Goal: Task Accomplishment & Management: Manage account settings

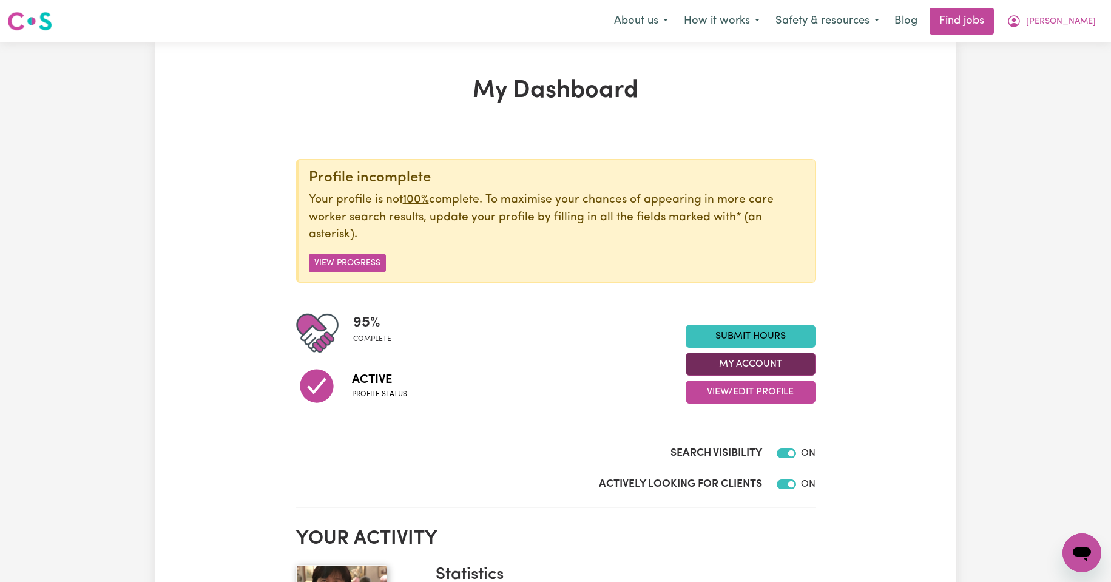
click at [756, 362] on button "My Account" at bounding box center [751, 364] width 130 height 23
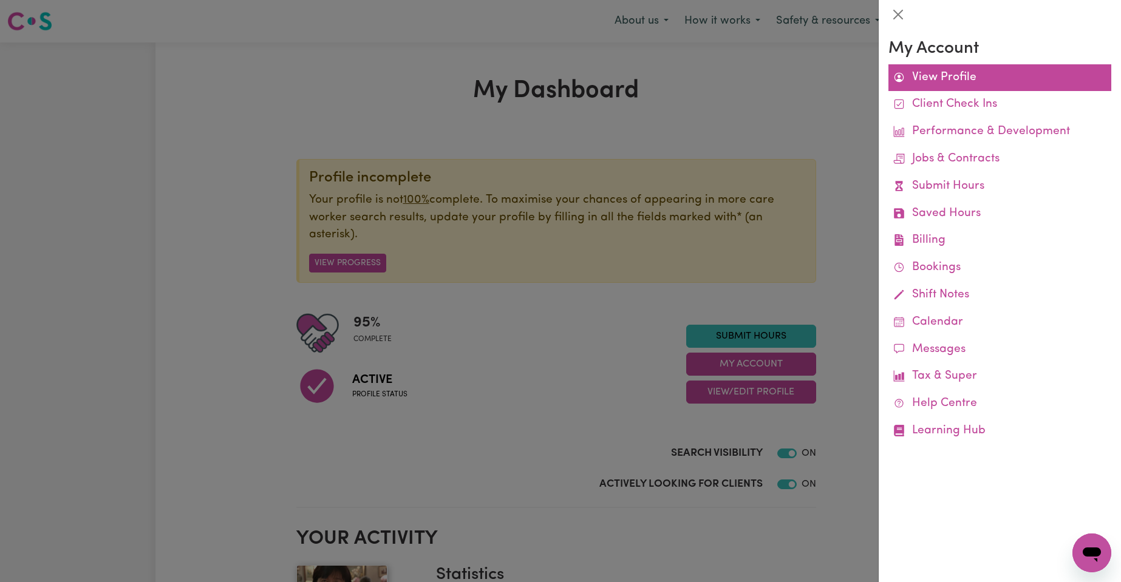
click at [967, 80] on link "View Profile" at bounding box center [999, 77] width 223 height 27
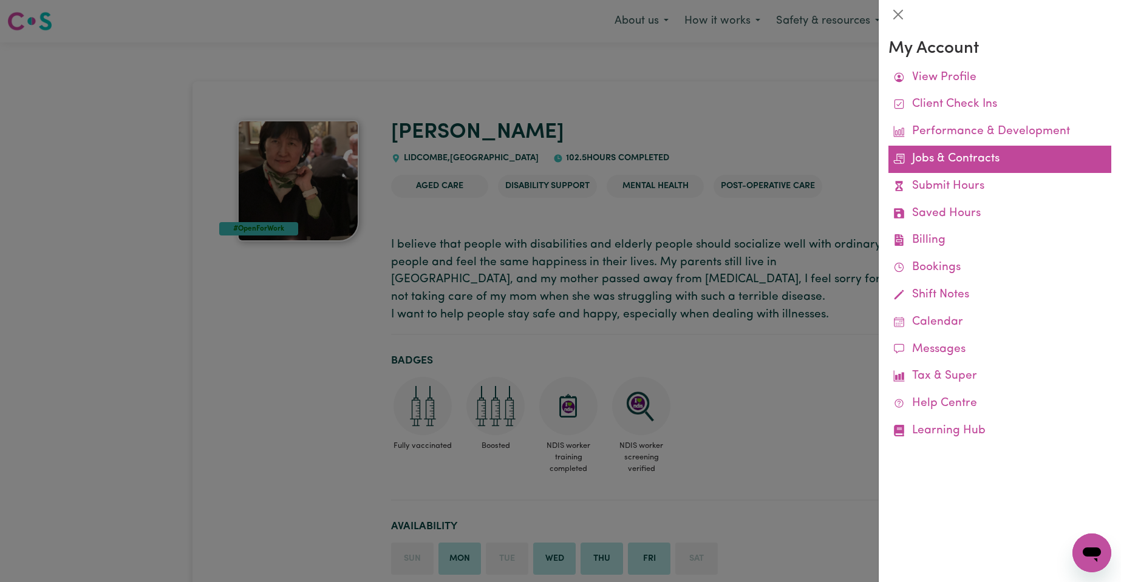
click at [952, 160] on link "Jobs & Contracts" at bounding box center [999, 159] width 223 height 27
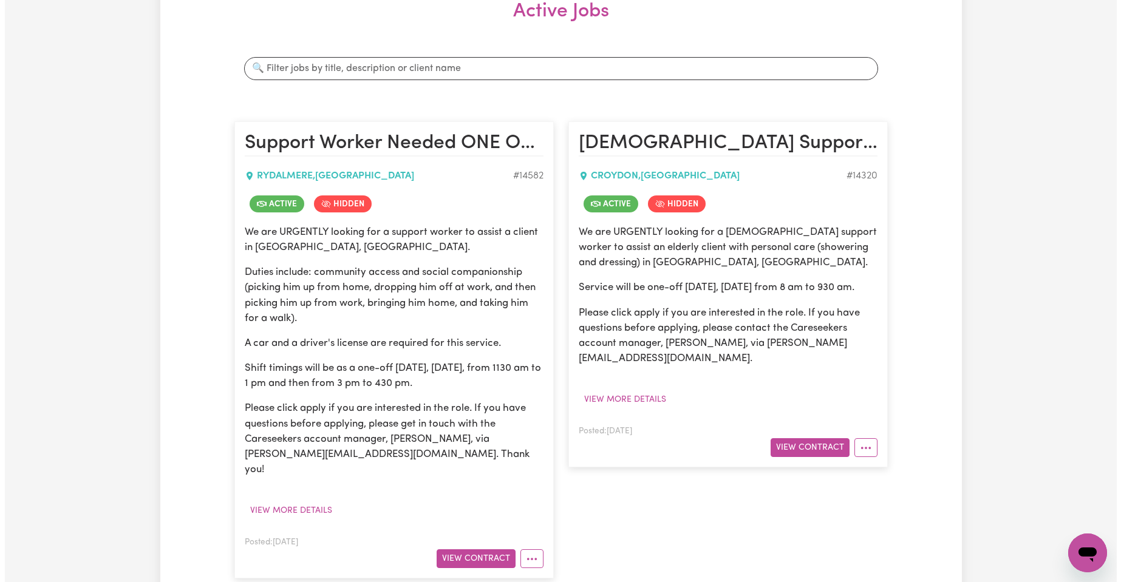
scroll to position [202, 0]
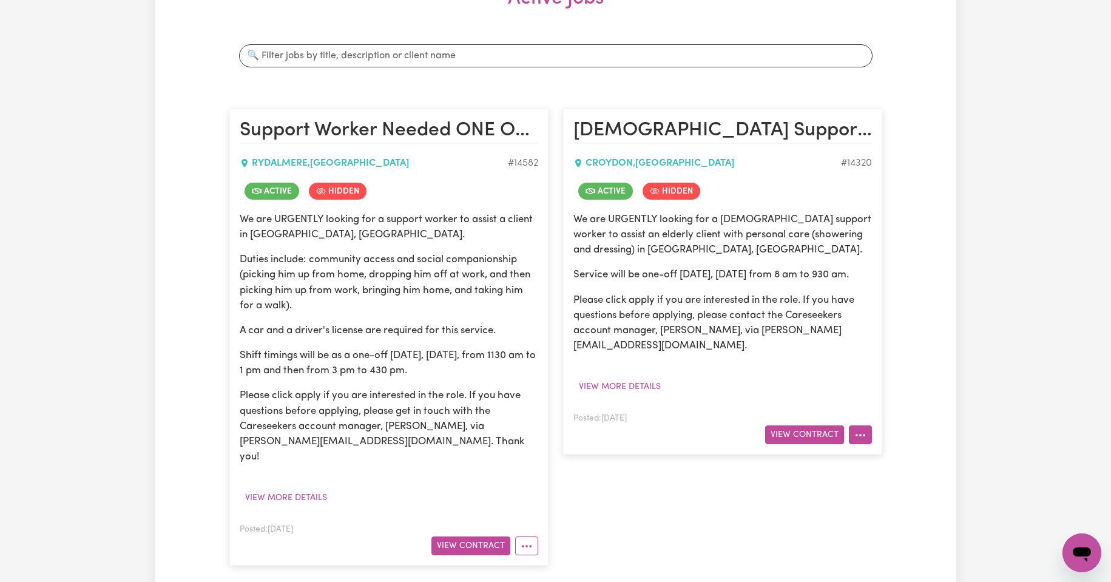
click at [858, 438] on icon "More options" at bounding box center [861, 435] width 12 height 12
click at [883, 458] on link "Job Details" at bounding box center [898, 464] width 96 height 24
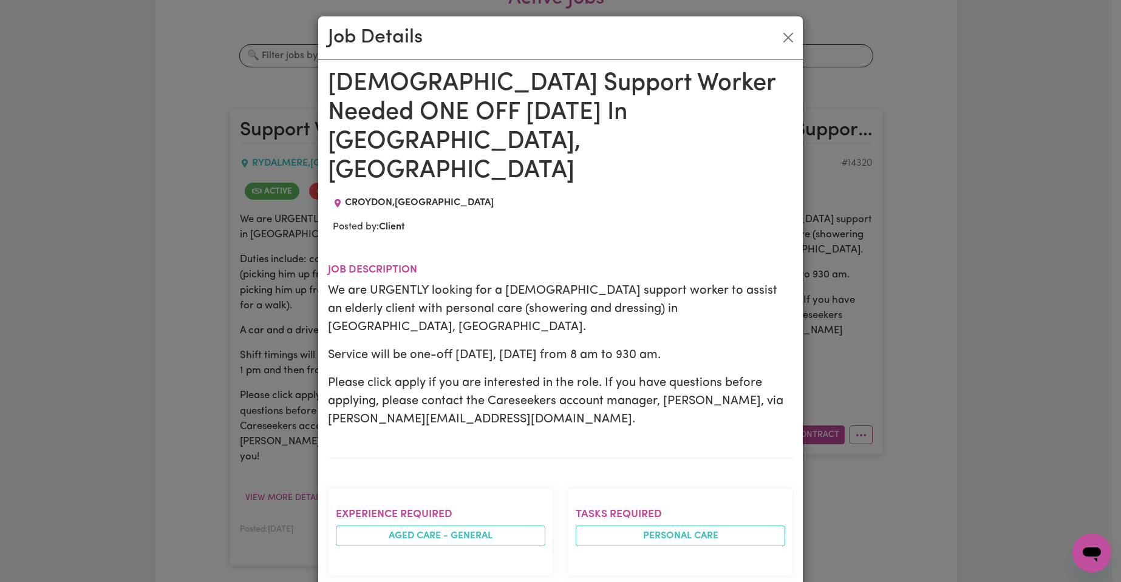
scroll to position [0, 0]
click at [783, 37] on button "Close" at bounding box center [787, 38] width 19 height 19
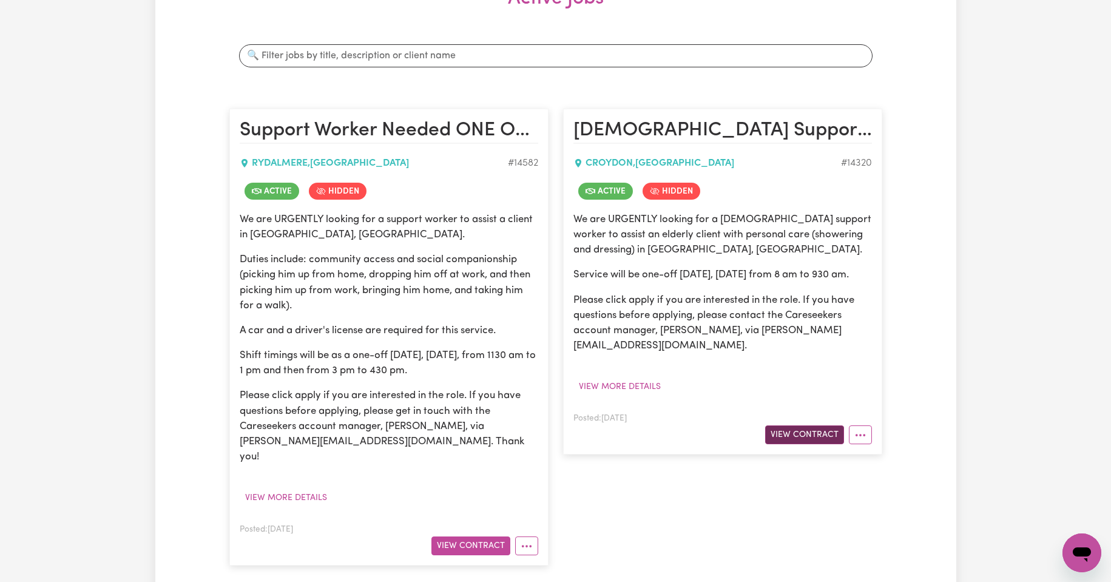
click at [809, 436] on button "View Contract" at bounding box center [804, 435] width 79 height 19
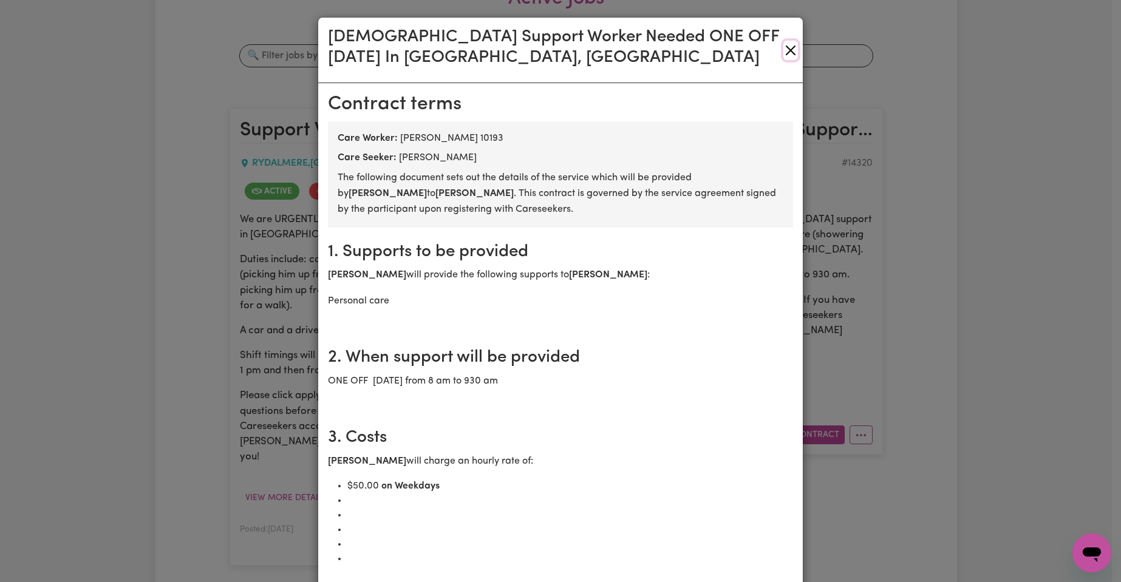
click at [783, 49] on button "Close" at bounding box center [790, 50] width 15 height 19
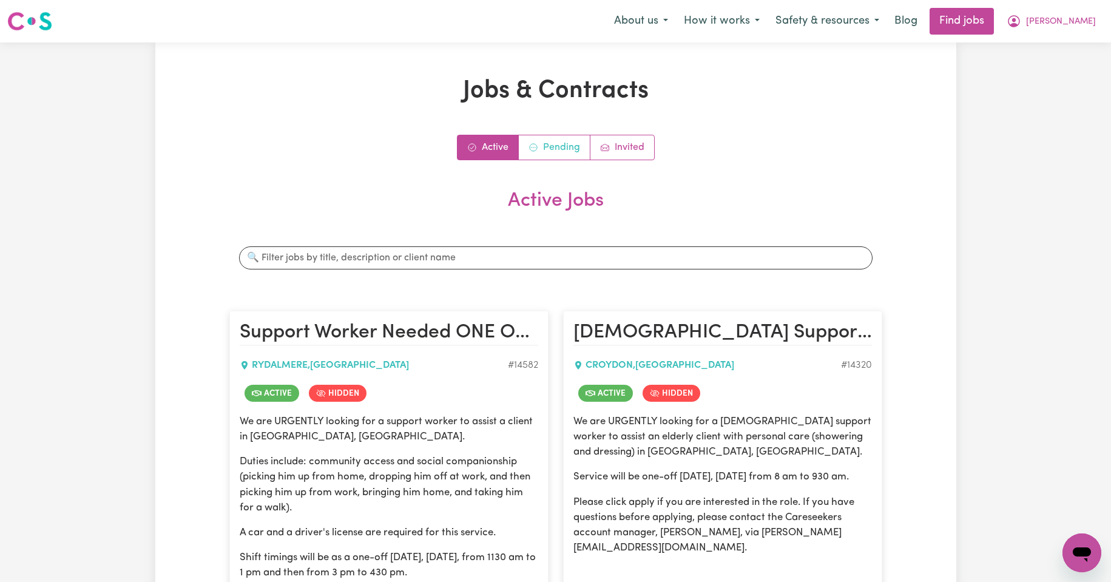
click at [575, 147] on link "Pending" at bounding box center [555, 147] width 72 height 24
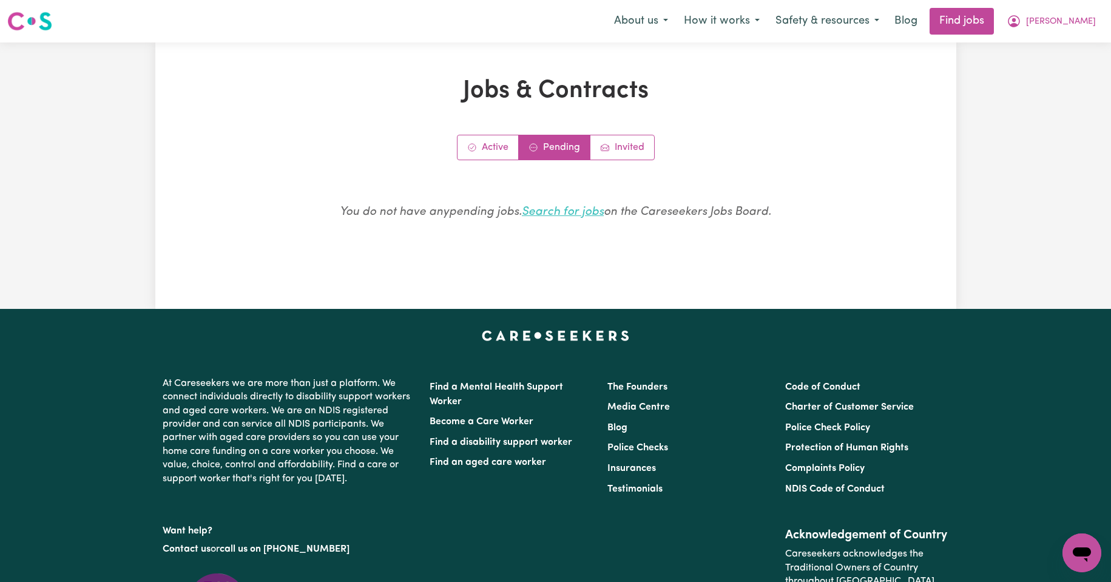
click at [576, 212] on link "Search for jobs" at bounding box center [563, 212] width 82 height 12
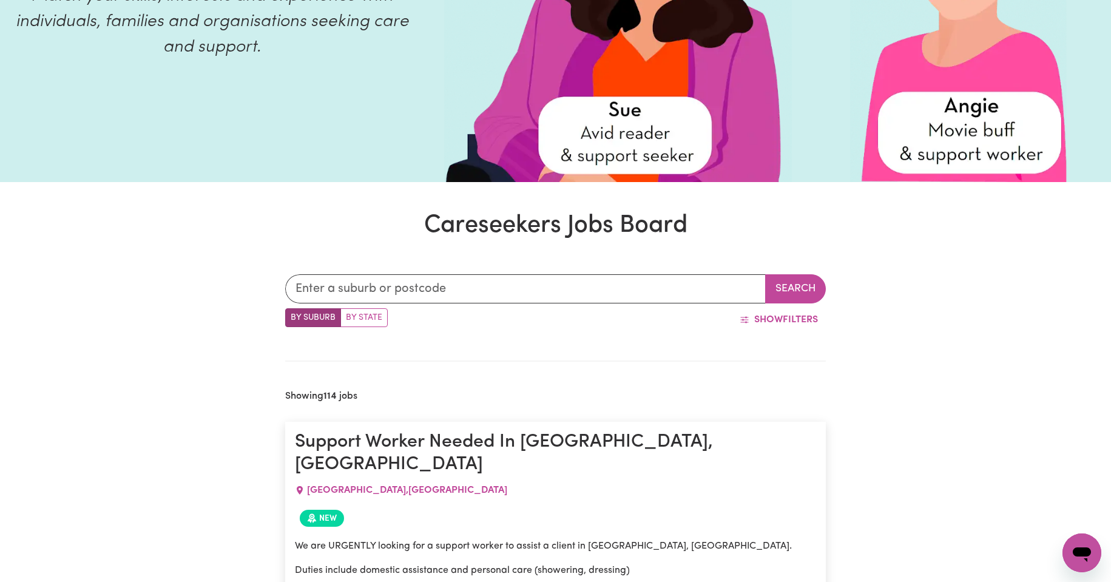
scroll to position [215, 0]
